Goal: Task Accomplishment & Management: Use online tool/utility

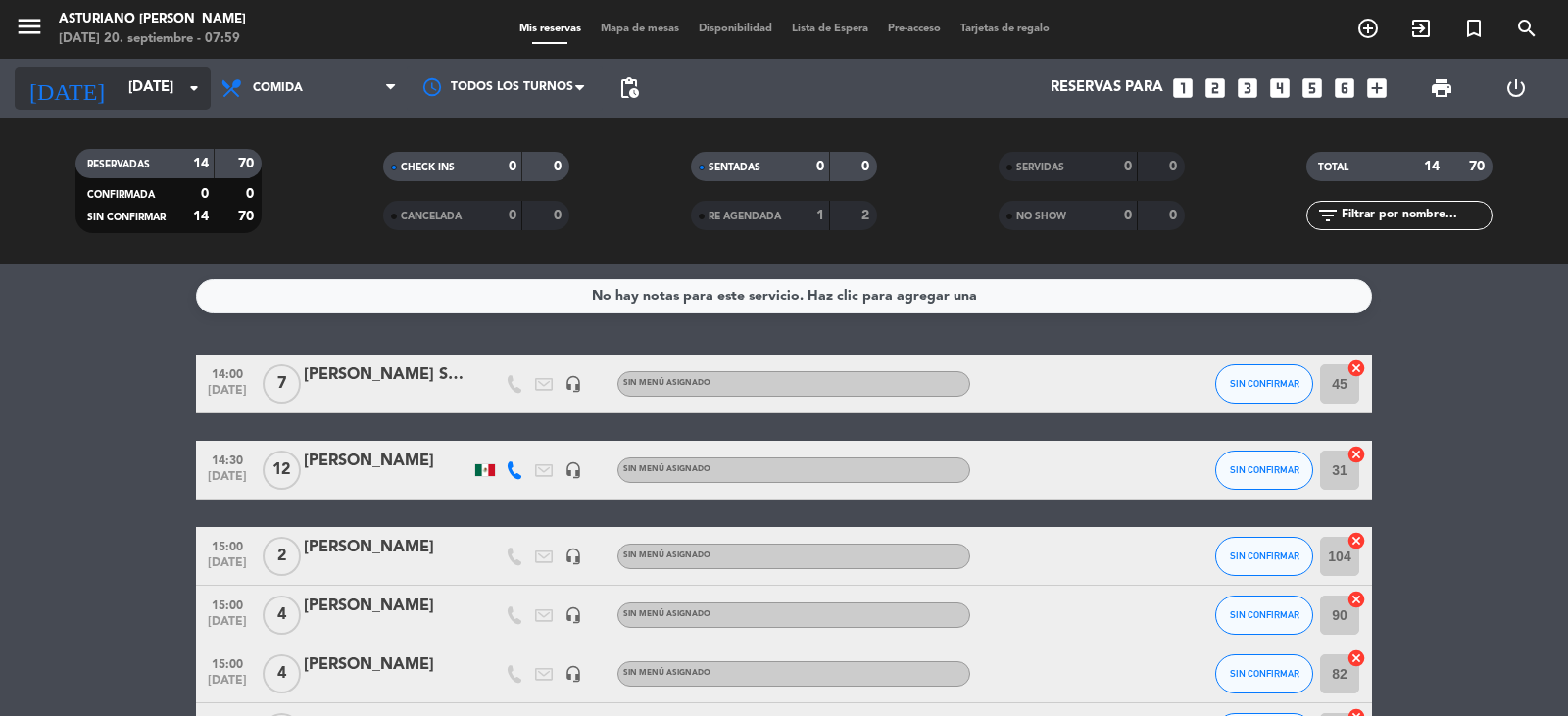
click at [151, 95] on input "[DATE]" at bounding box center [213, 89] width 189 height 37
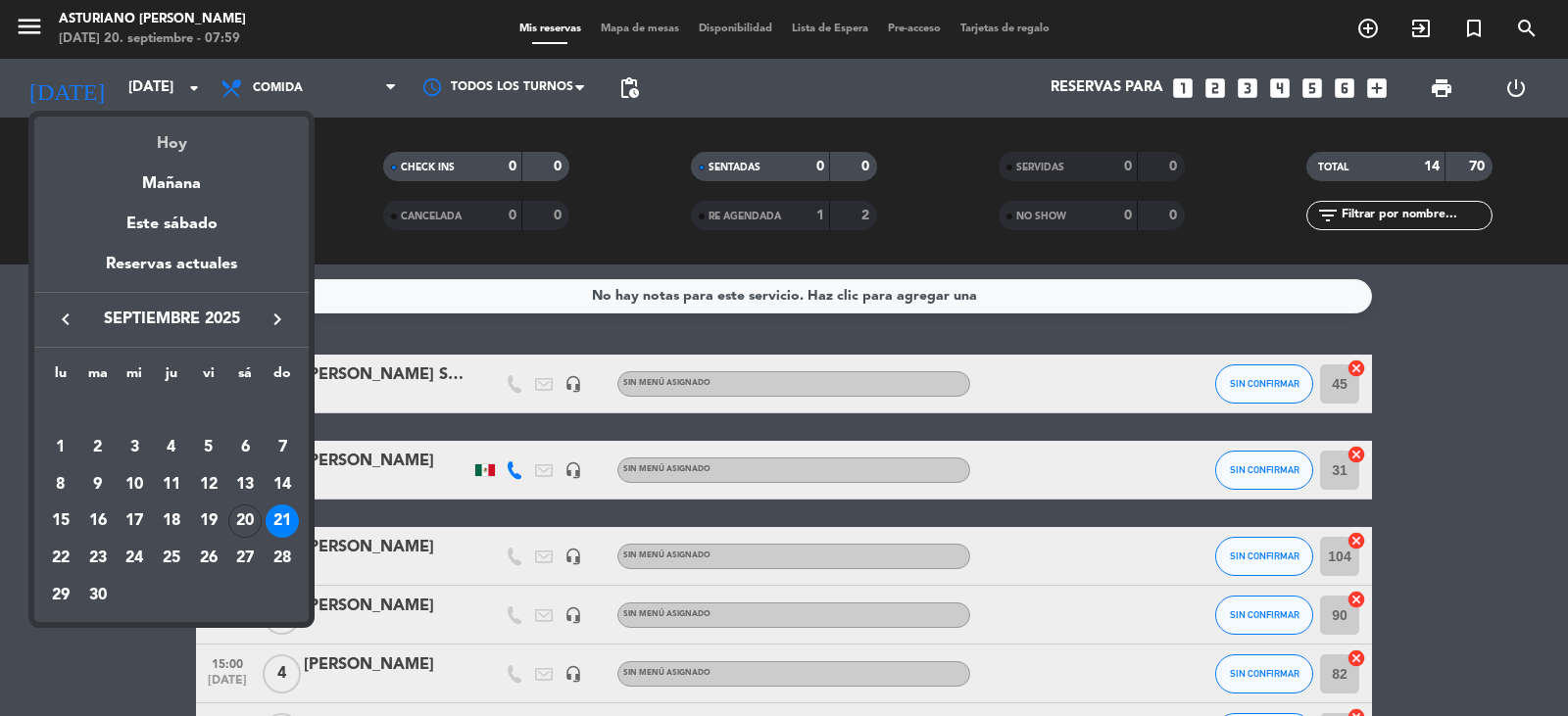
click at [165, 149] on div "Hoy" at bounding box center [171, 137] width 274 height 40
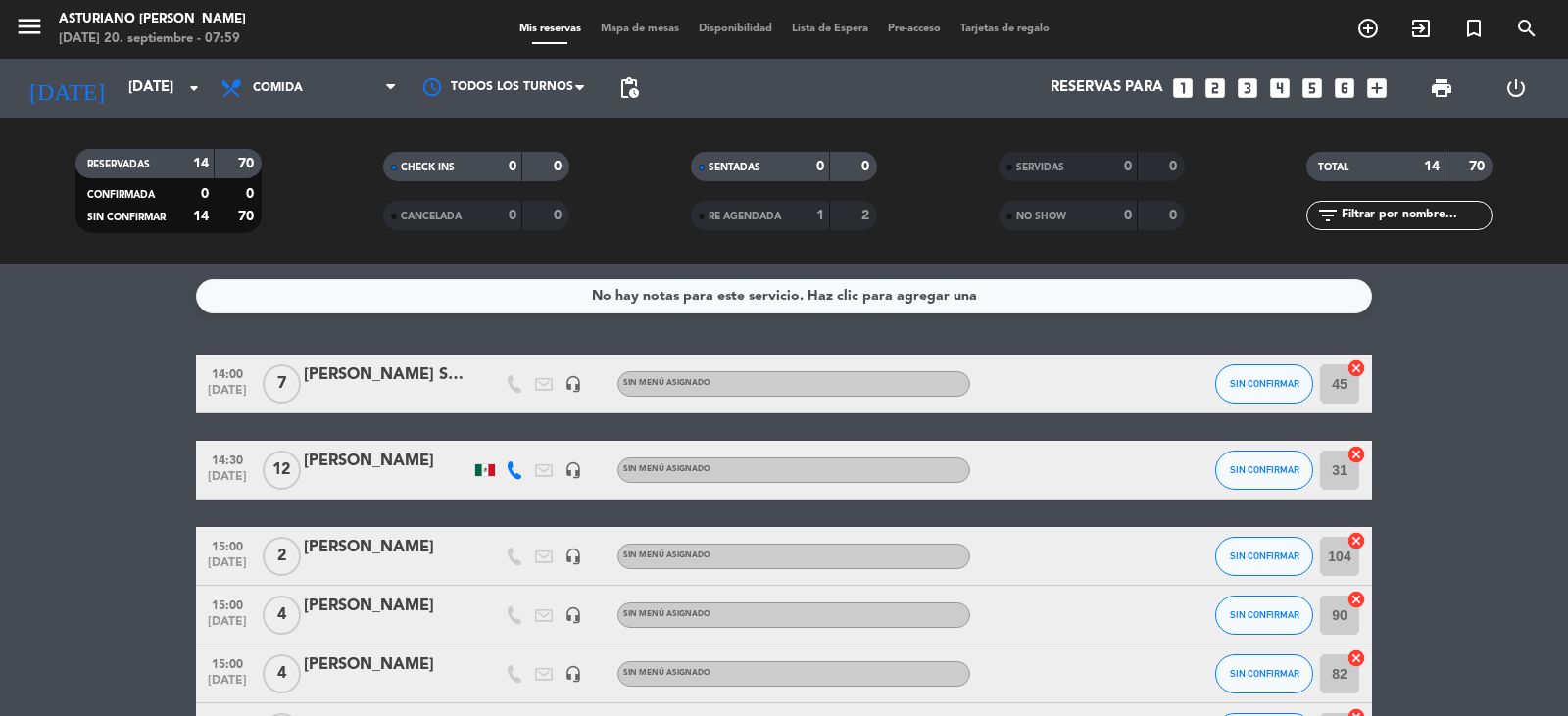
type input "[DATE]"
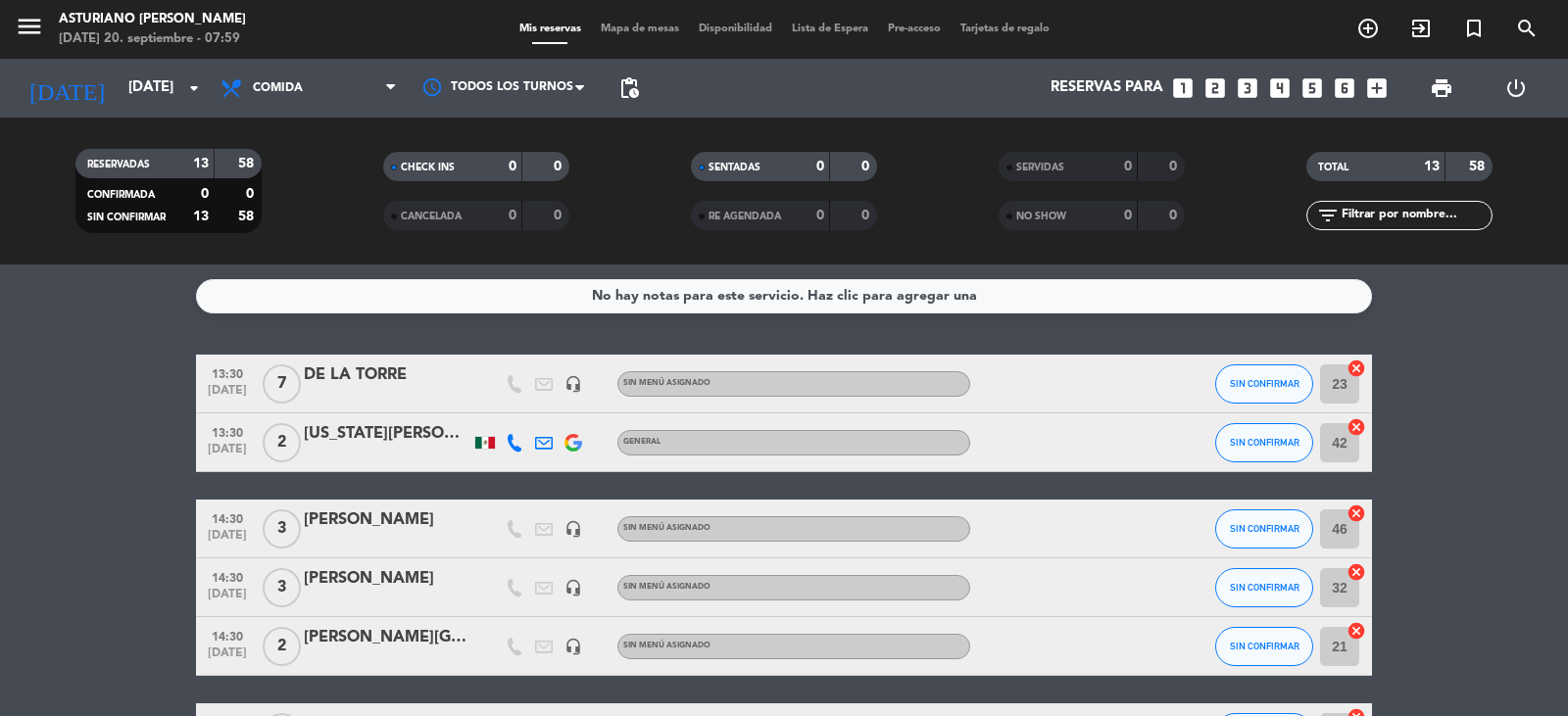
click at [306, 95] on span "Comida" at bounding box center [308, 89] width 196 height 43
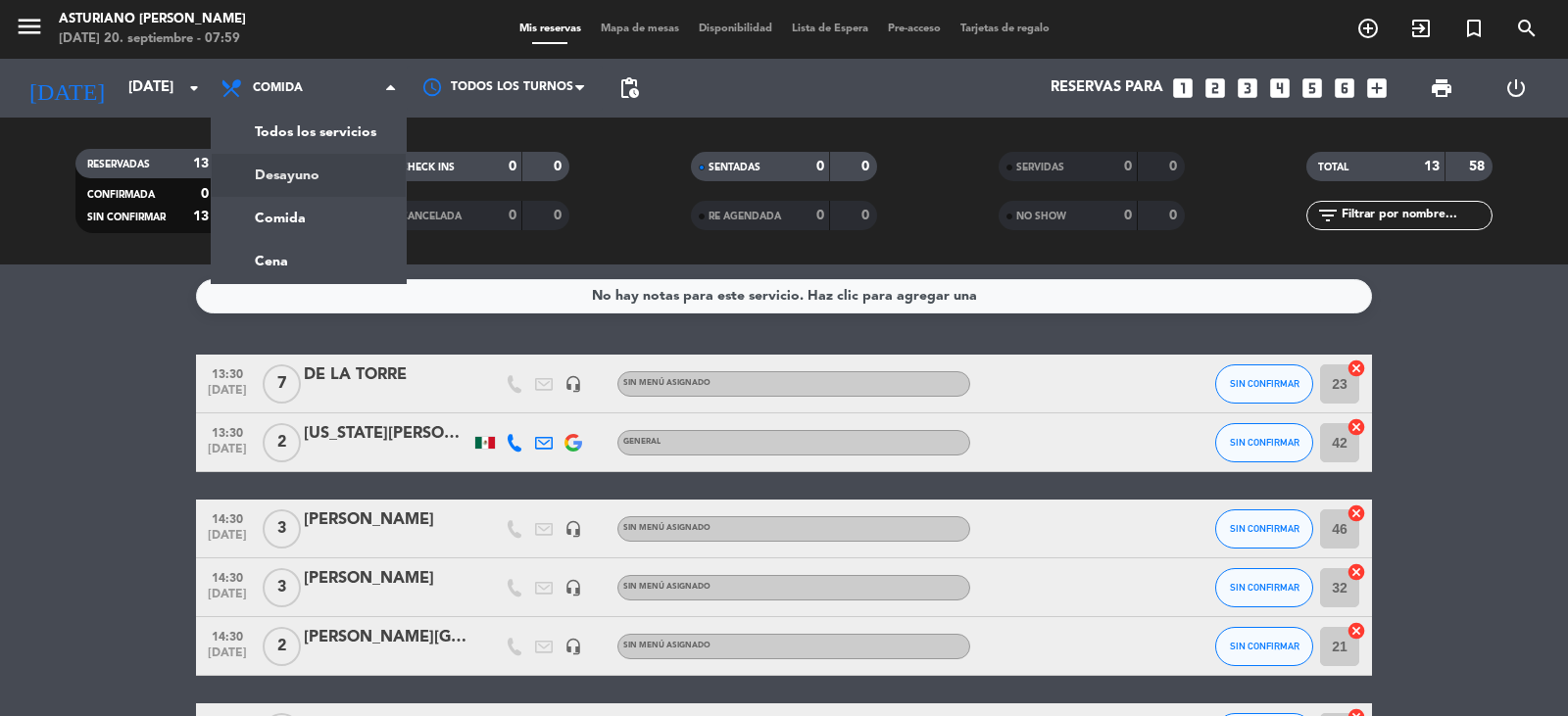
click at [306, 168] on div "menu Asturiano [PERSON_NAME] [DATE] 20. septiembre - 07:59 Mis reservas Mapa de…" at bounding box center [784, 132] width 1568 height 265
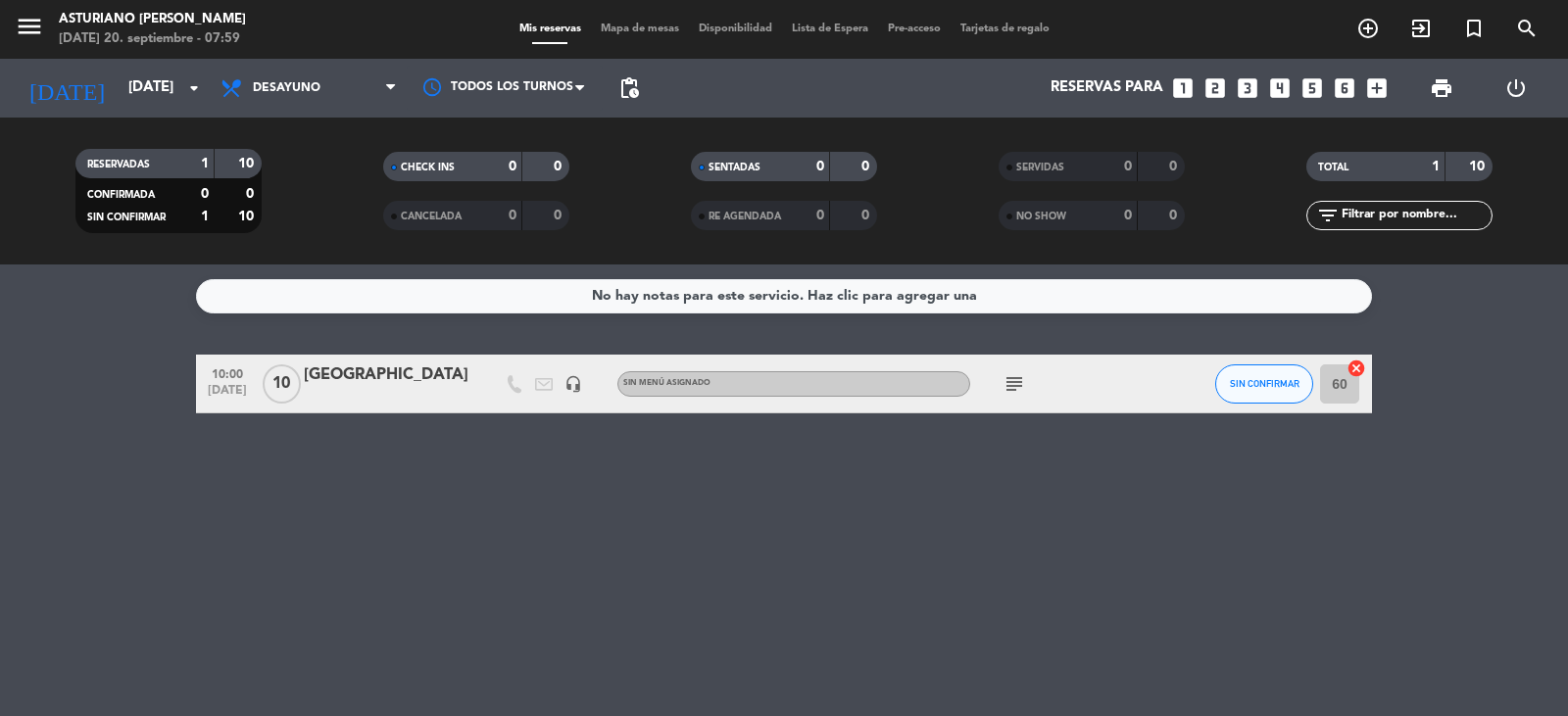
click at [1009, 386] on icon "subject" at bounding box center [1014, 385] width 24 height 24
click at [868, 464] on div "No hay notas para este servicio. Haz clic para agregar una 10:00 [DATE] COLEGIO…" at bounding box center [784, 490] width 1568 height 451
click at [639, 36] on div "Mis reservas Mapa de mesas Disponibilidad Lista de Espera Pre-acceso Tarjetas d…" at bounding box center [784, 30] width 550 height 18
click at [639, 28] on span "Mapa de mesas" at bounding box center [640, 29] width 98 height 11
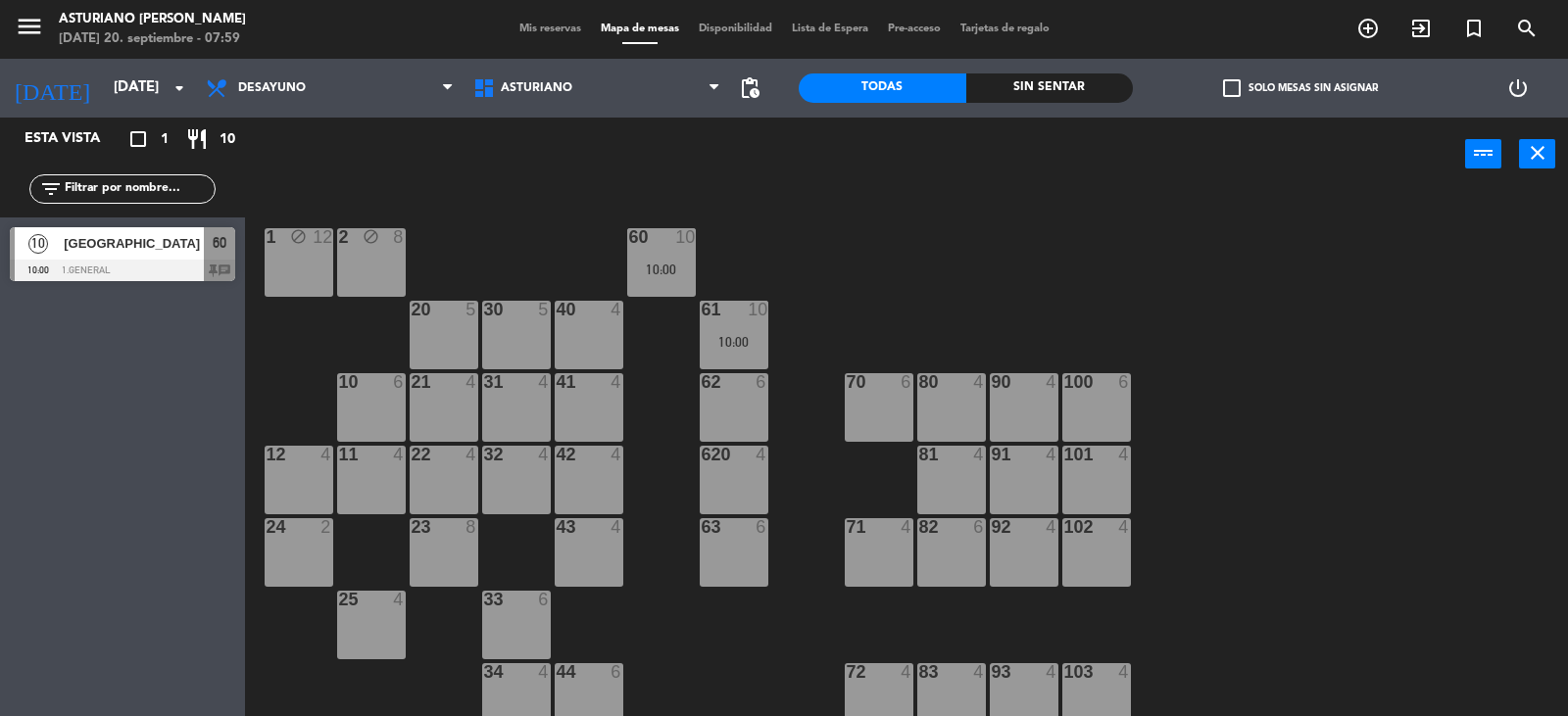
click at [61, 251] on div "10" at bounding box center [38, 243] width 47 height 32
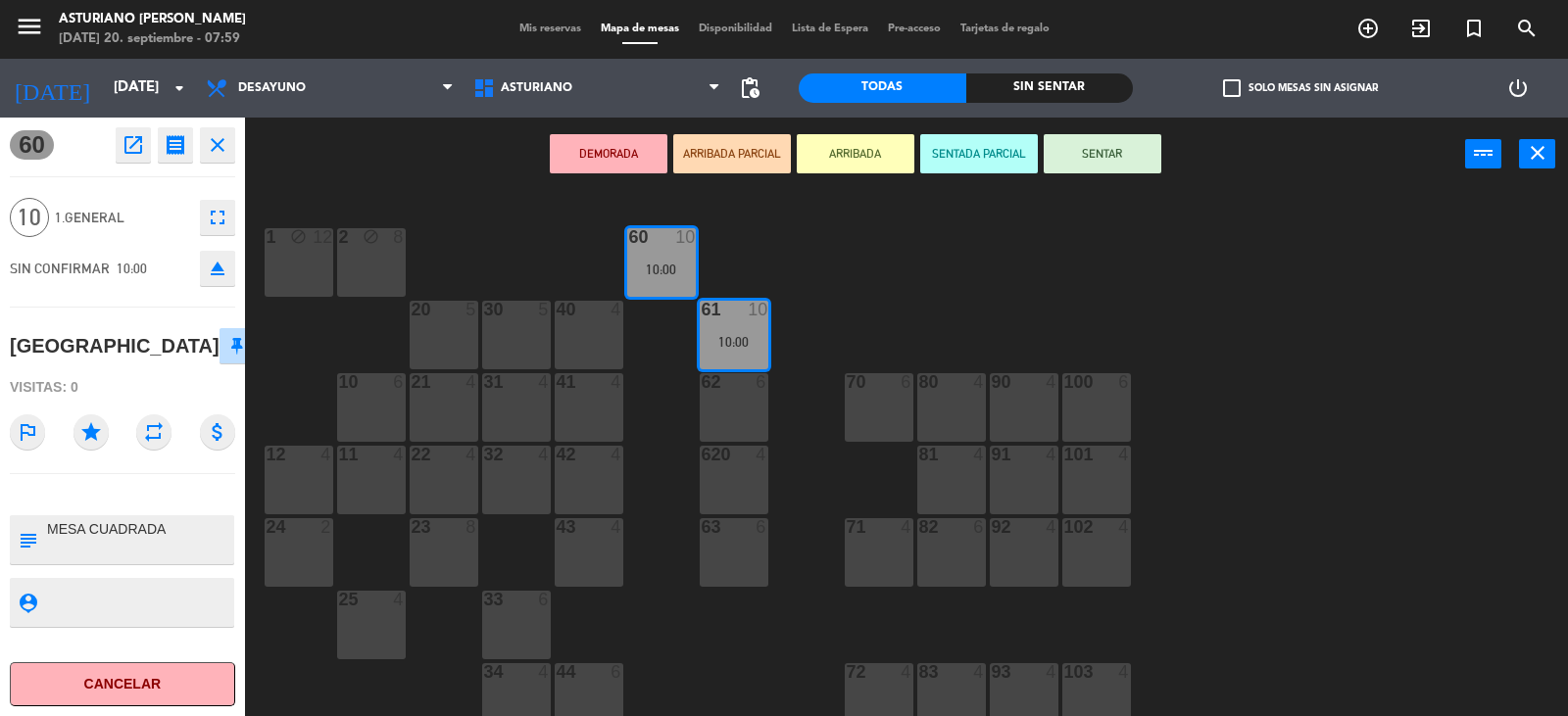
click at [910, 266] on div "1 block 12 2 block 8 60 10 10:00 20 5 30 5 40 4 61 10 10:00 62 6 41 4 31 4 21 4…" at bounding box center [914, 455] width 1307 height 525
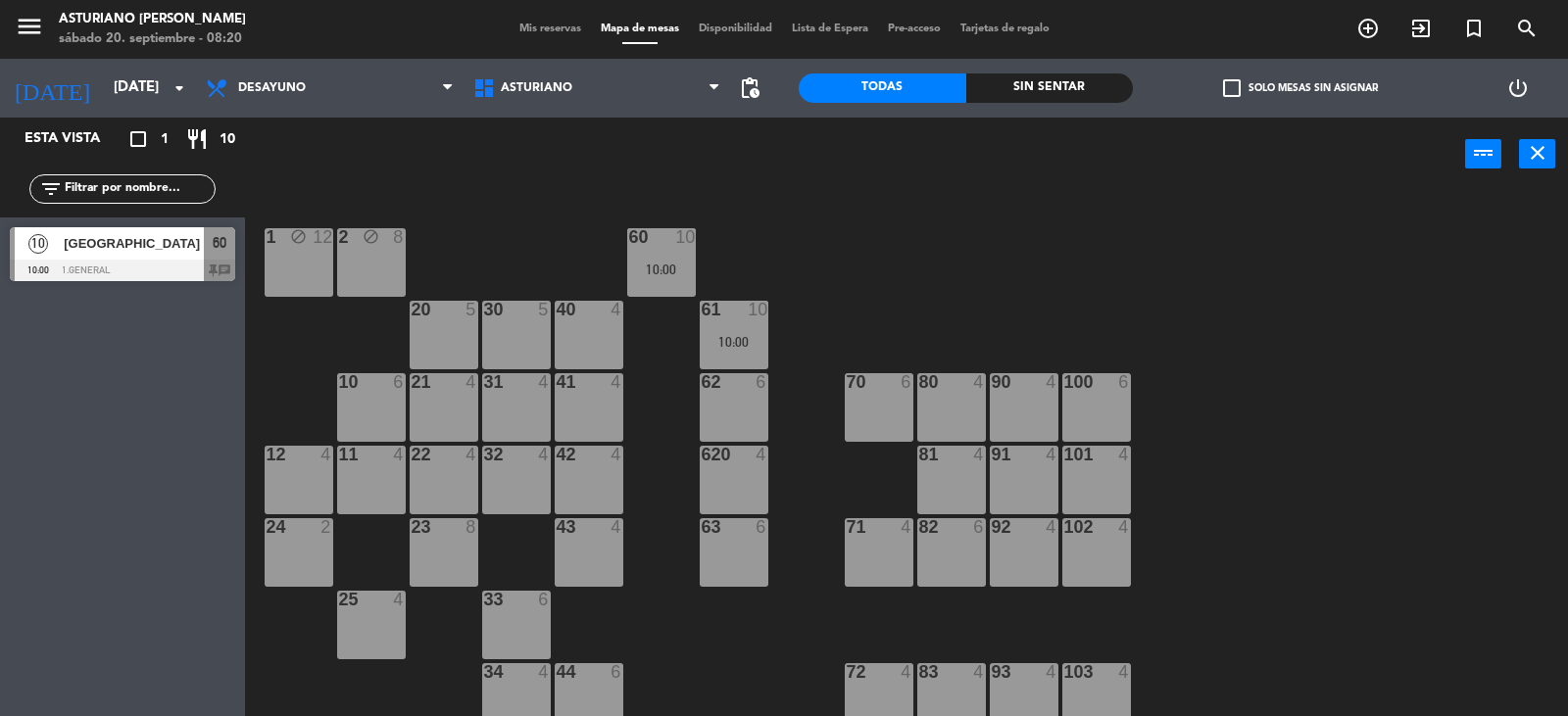
click at [807, 213] on div "1 block 12 2 block 8 60 10 10:00 20 5 30 5 40 4 61 10 10:00 62 6 41 4 31 4 21 4…" at bounding box center [914, 455] width 1307 height 525
click at [322, 93] on span "Desayuno" at bounding box center [330, 89] width 268 height 43
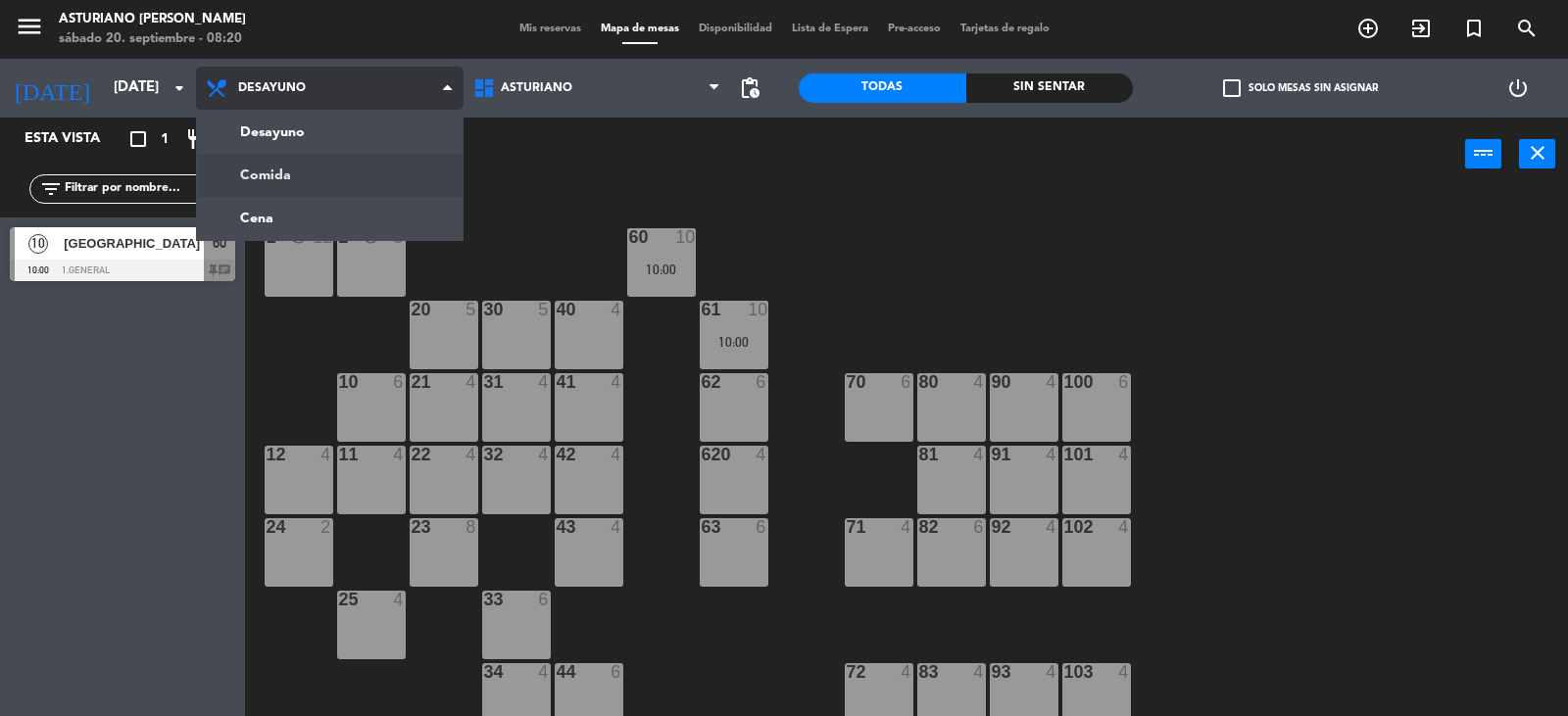
click at [320, 183] on ng-component "menu Asturiano [PERSON_NAME] [DATE] 20. septiembre - 08:20 Mis reservas Mapa de…" at bounding box center [784, 359] width 1568 height 718
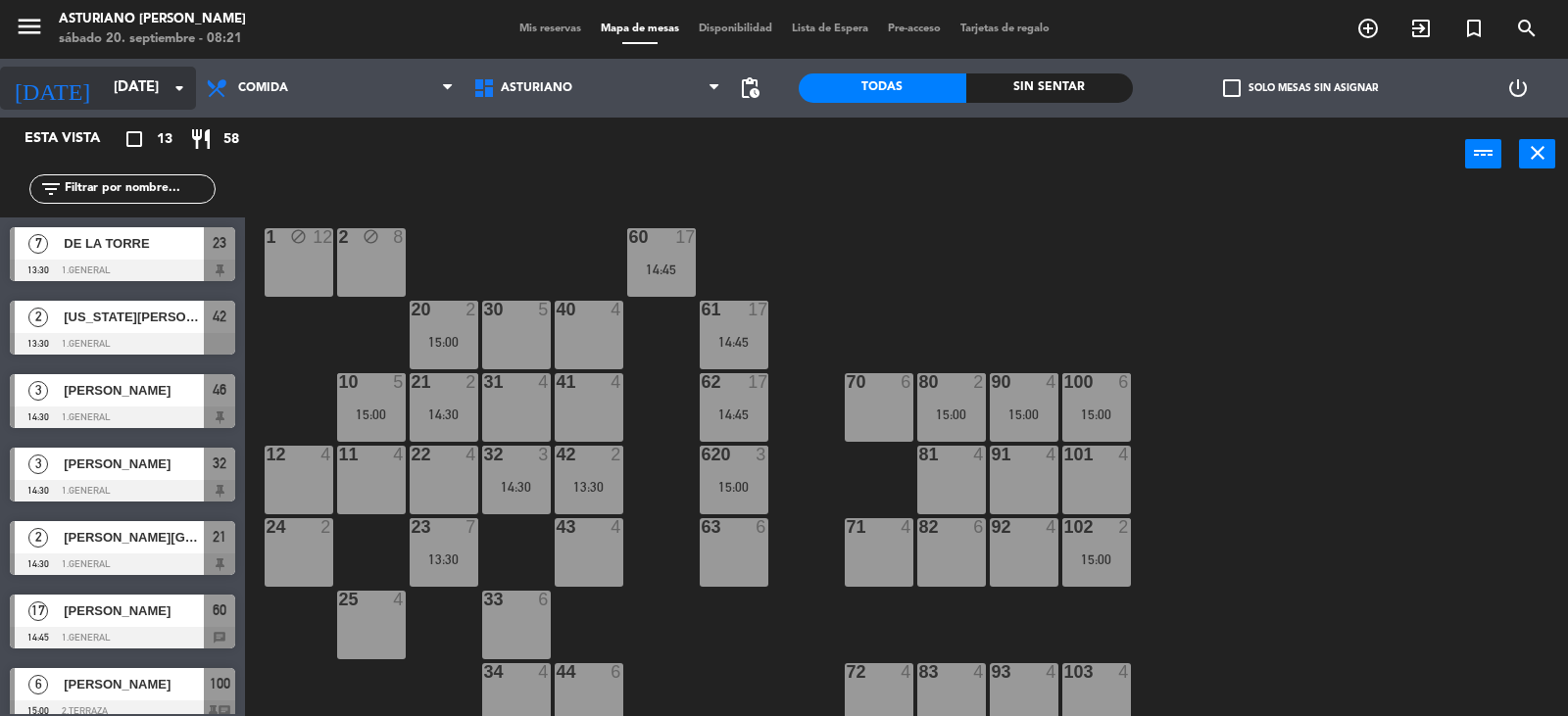
click at [154, 98] on input "[DATE]" at bounding box center [199, 89] width 189 height 37
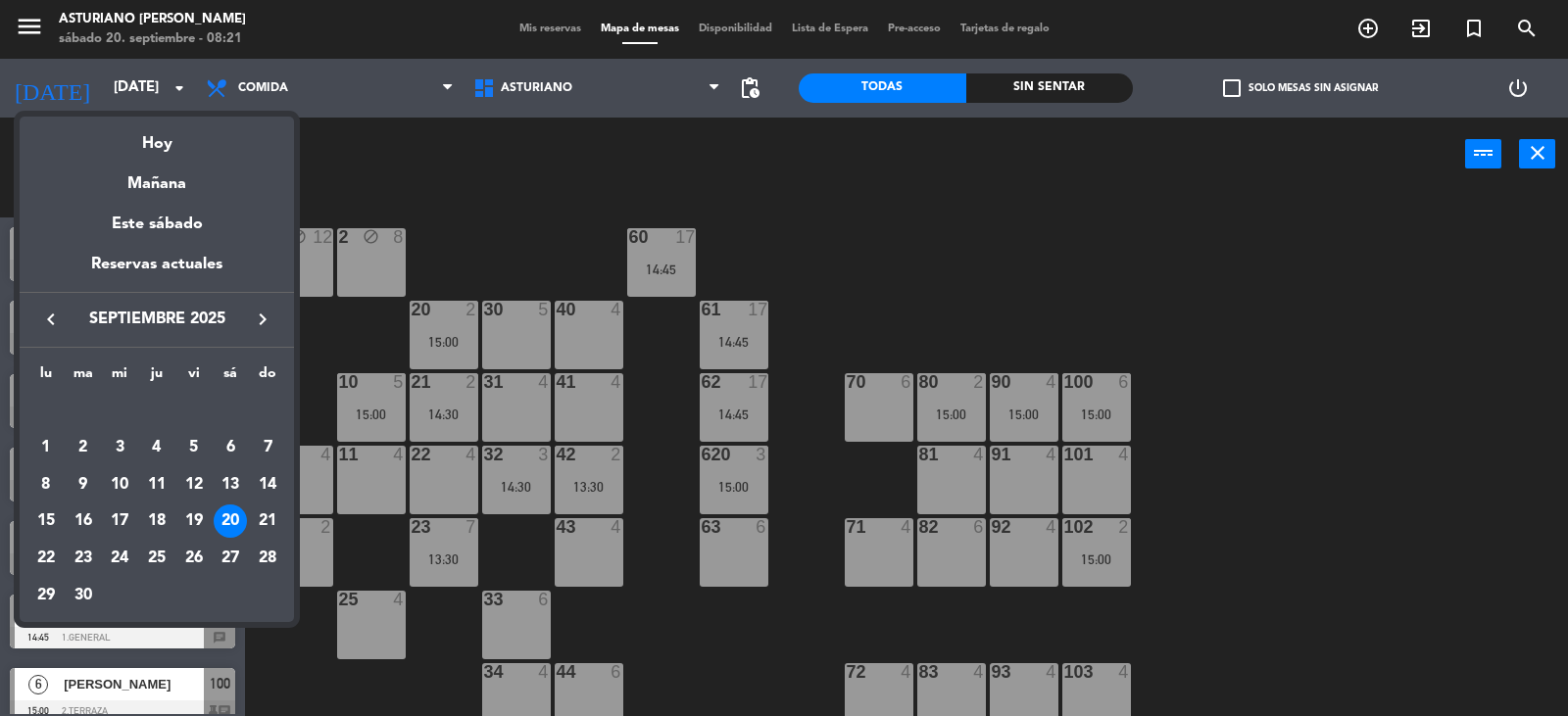
click at [519, 217] on div at bounding box center [784, 358] width 1568 height 716
